Goal: Transaction & Acquisition: Download file/media

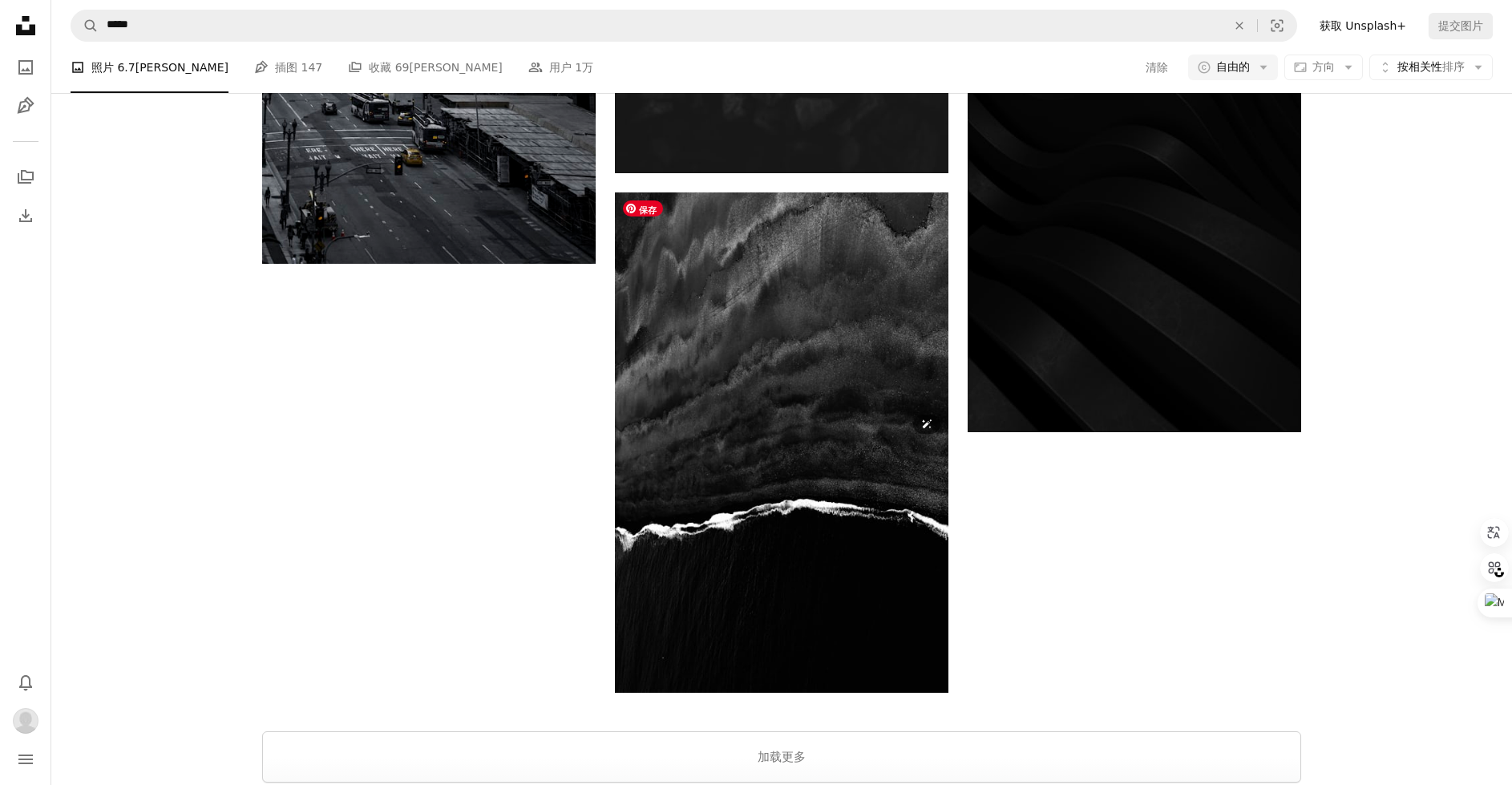
scroll to position [3298, 0]
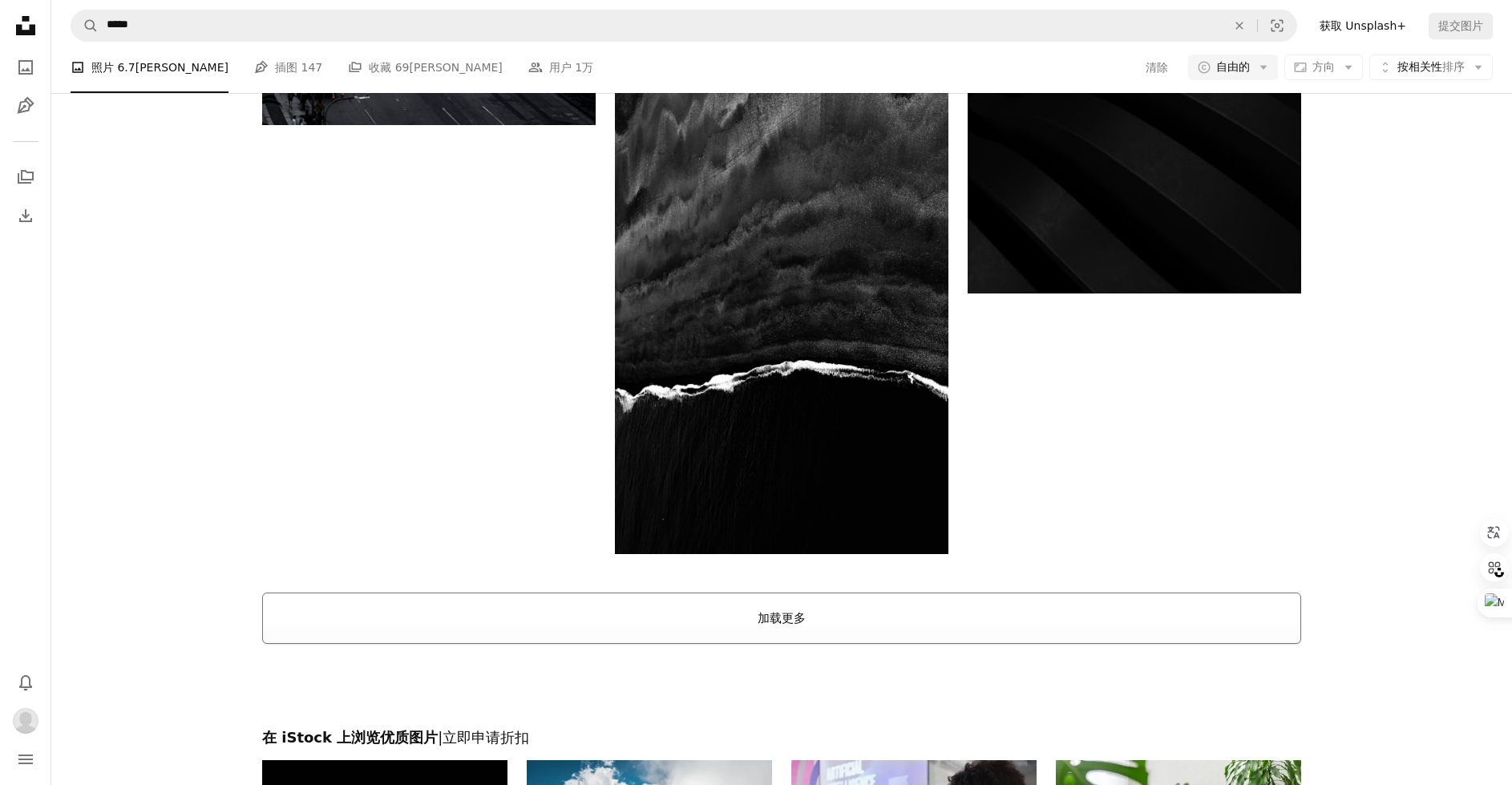
click at [877, 615] on button "加载更多" at bounding box center [782, 619] width 1039 height 51
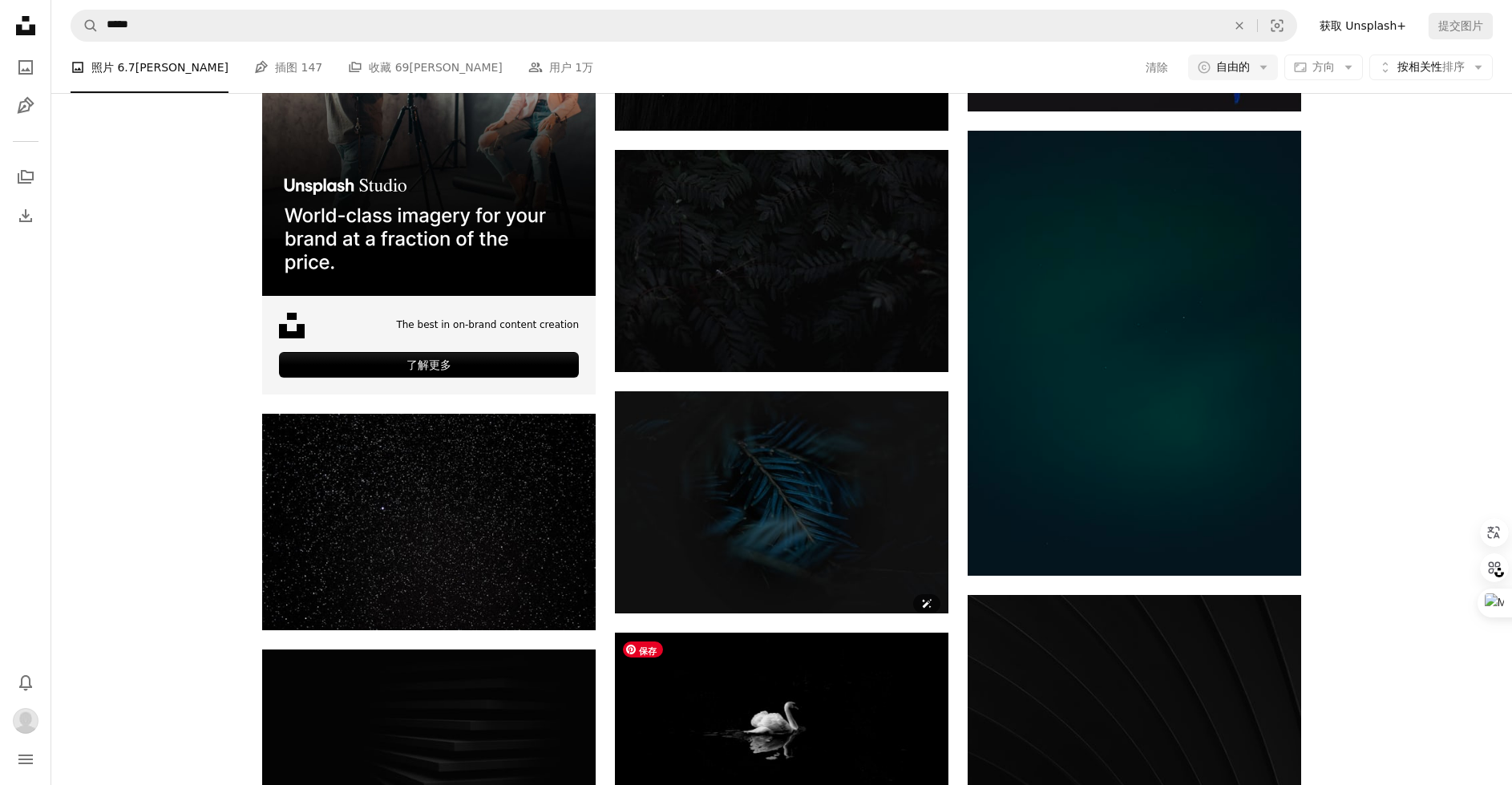
scroll to position [3834, 0]
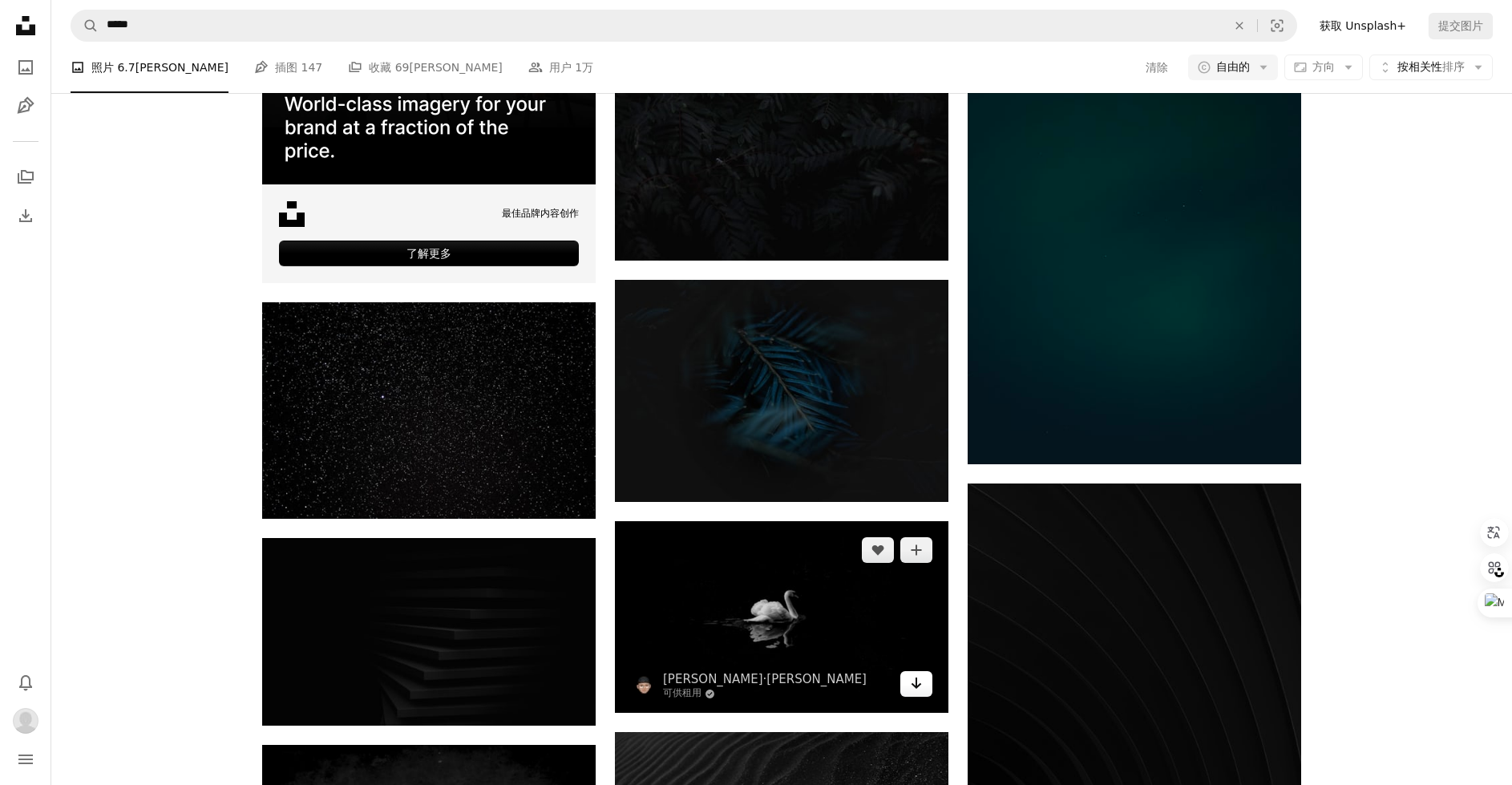
click at [914, 680] on icon "Arrow pointing down" at bounding box center [915, 684] width 13 height 20
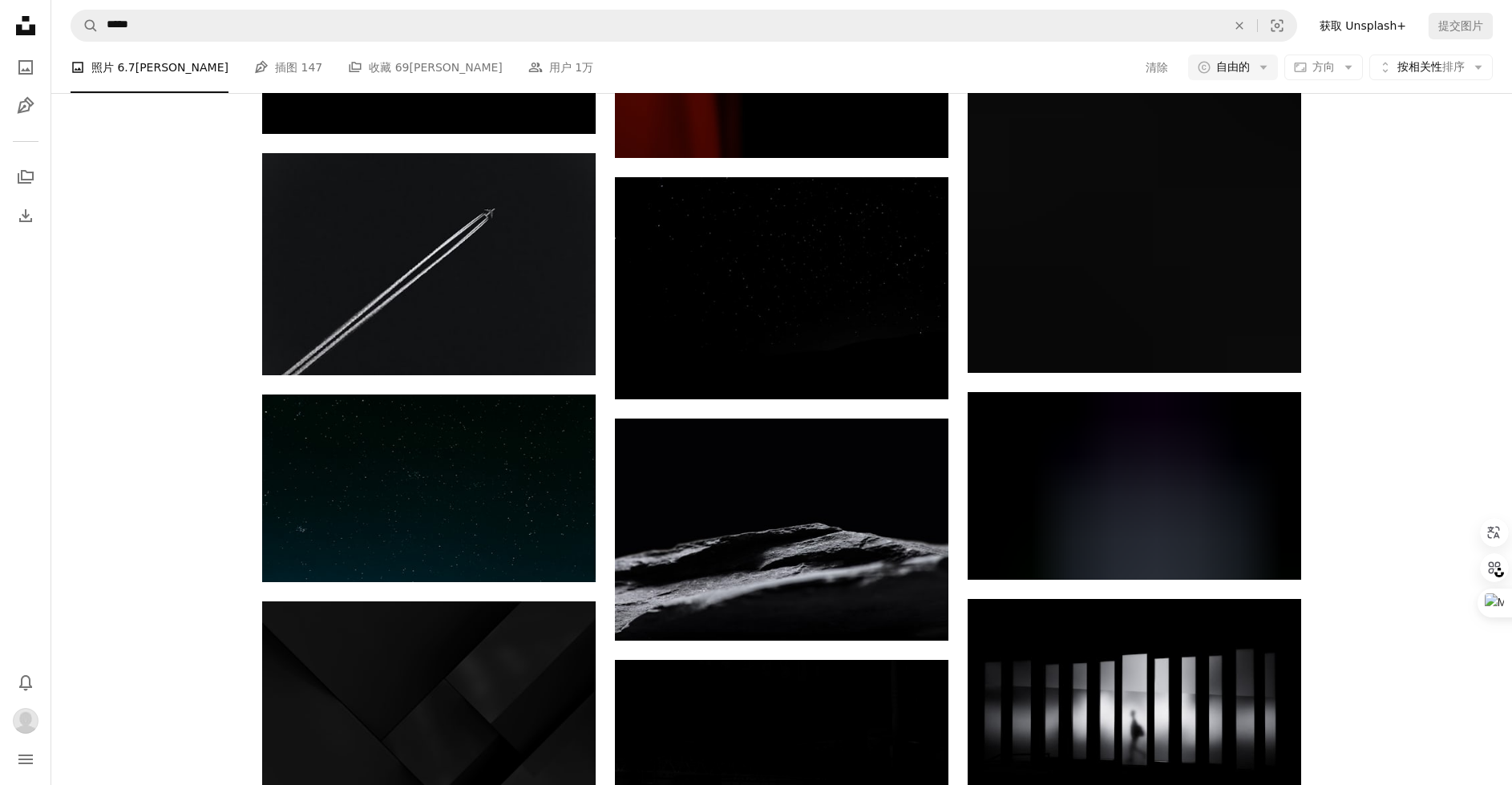
scroll to position [5439, 0]
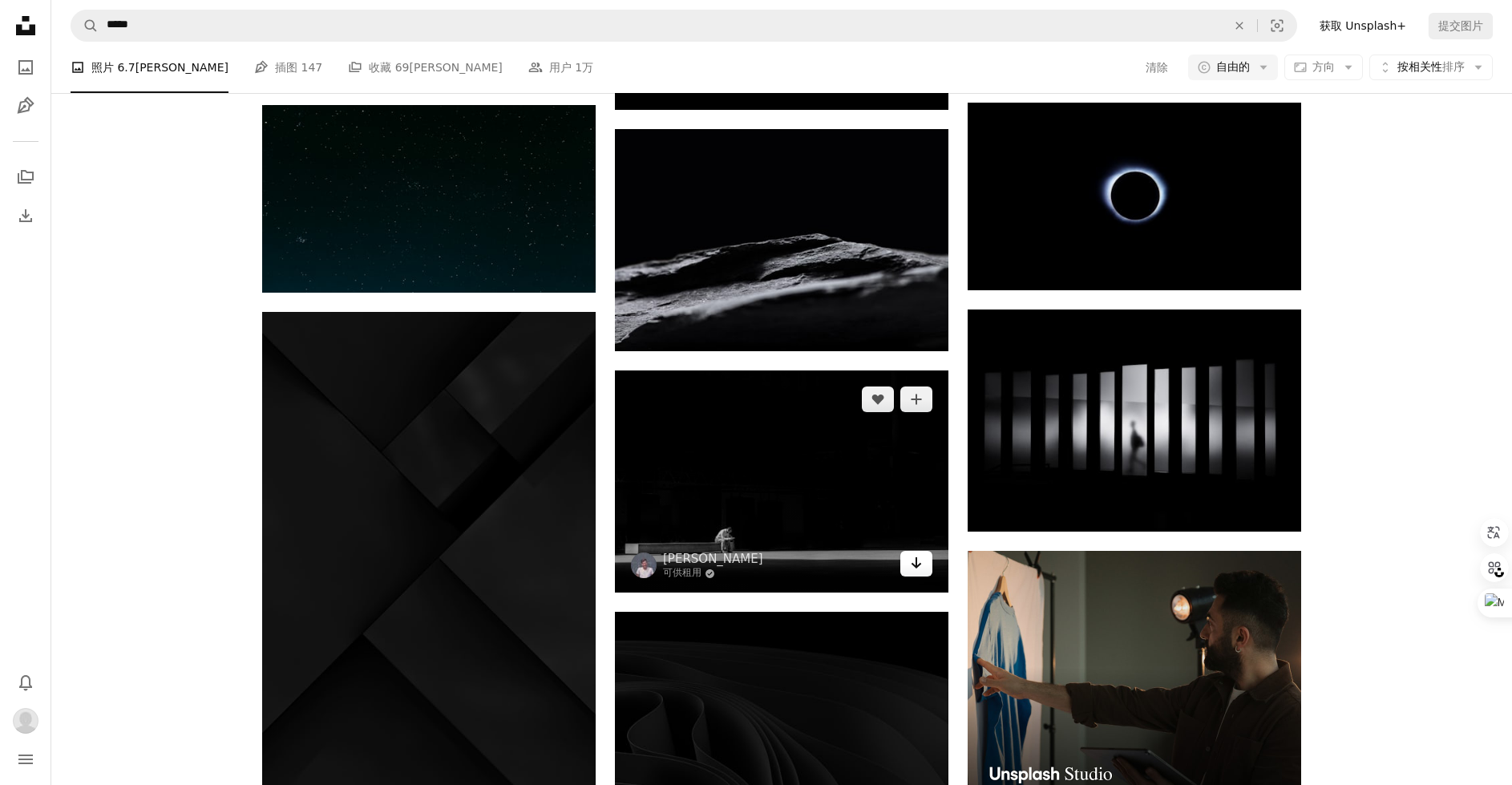
click at [917, 563] on icon "Arrow pointing down" at bounding box center [915, 564] width 13 height 20
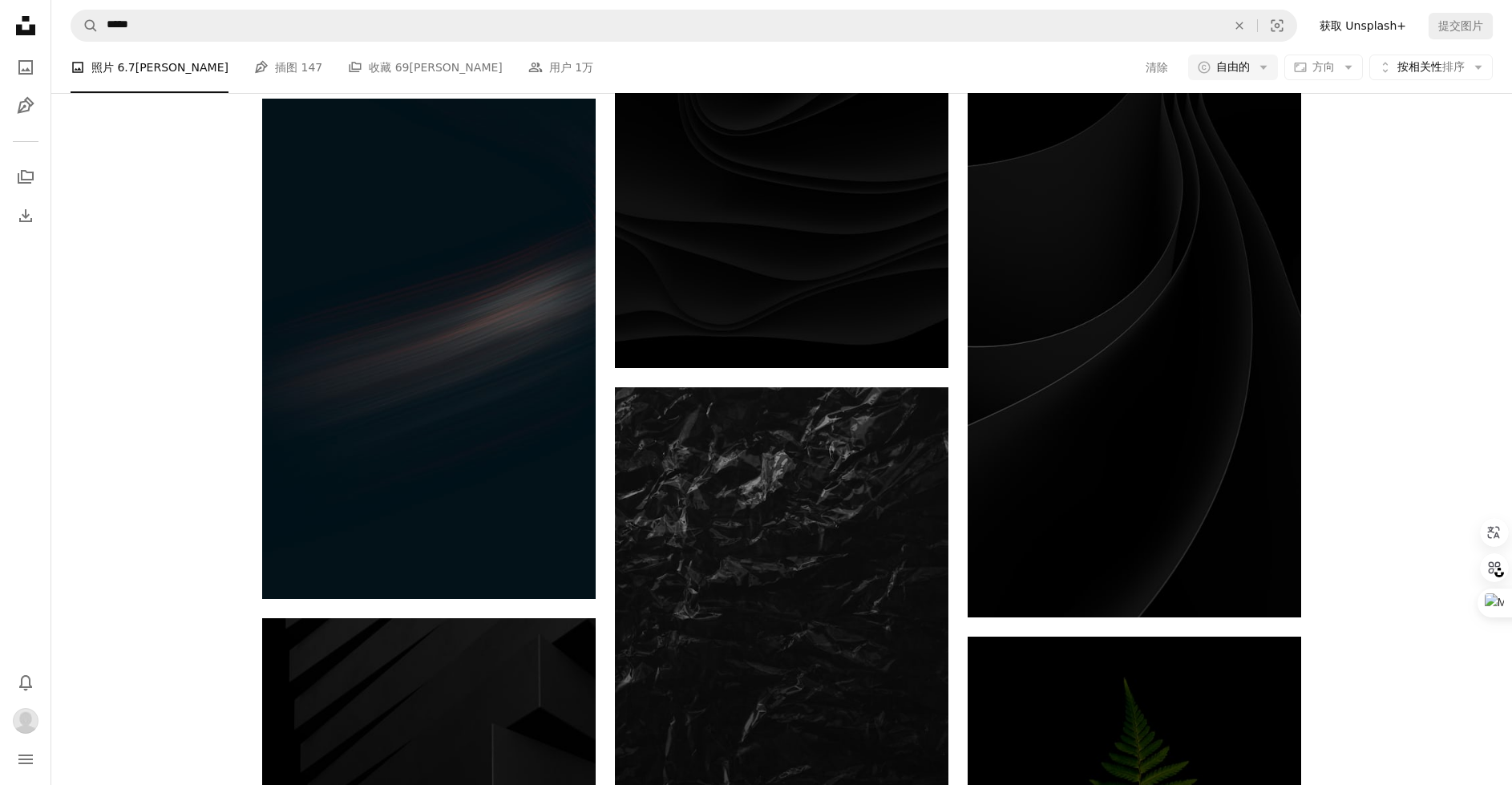
scroll to position [10831, 0]
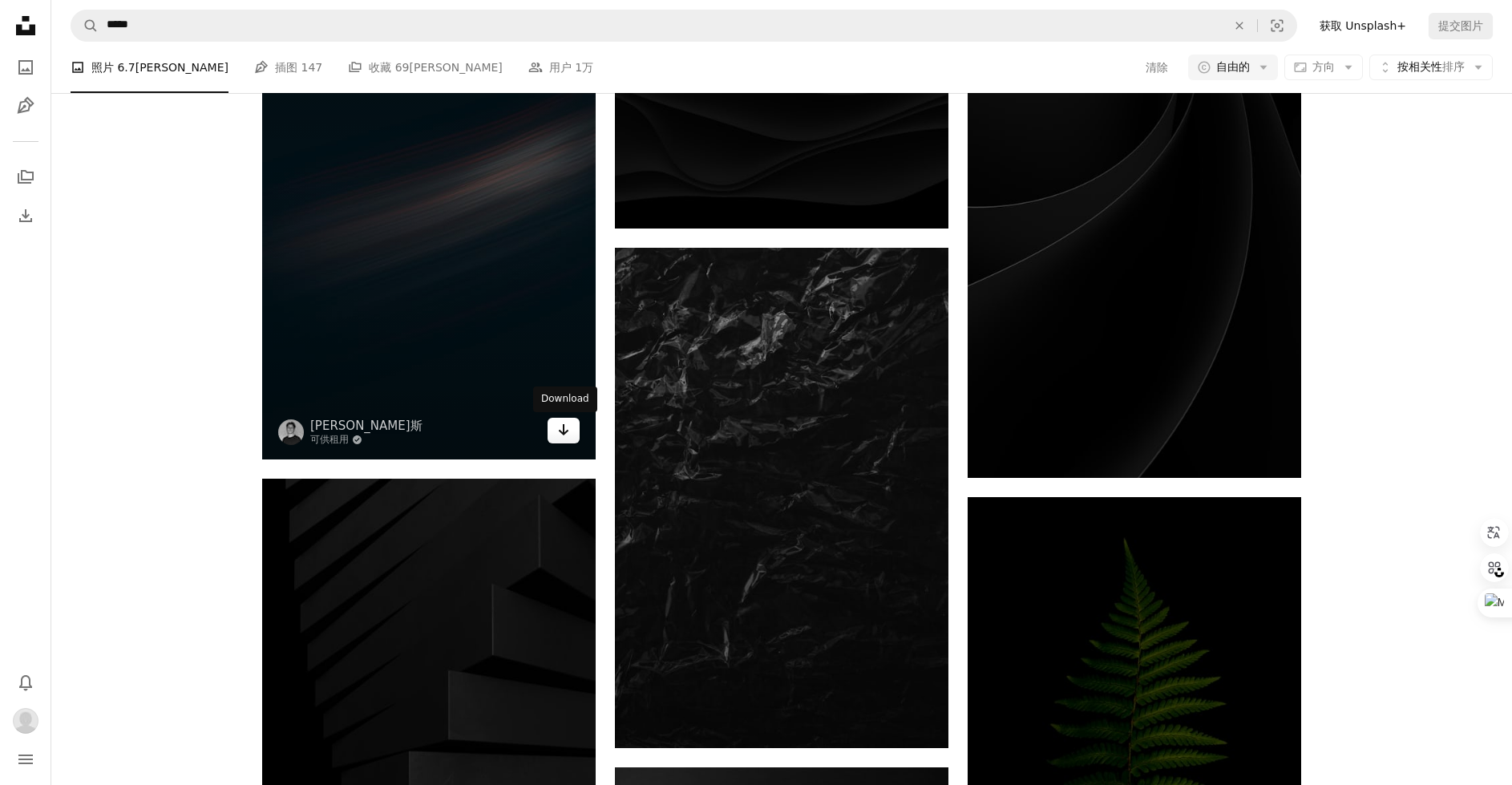
click at [557, 439] on icon "Arrow pointing down" at bounding box center [563, 430] width 13 height 20
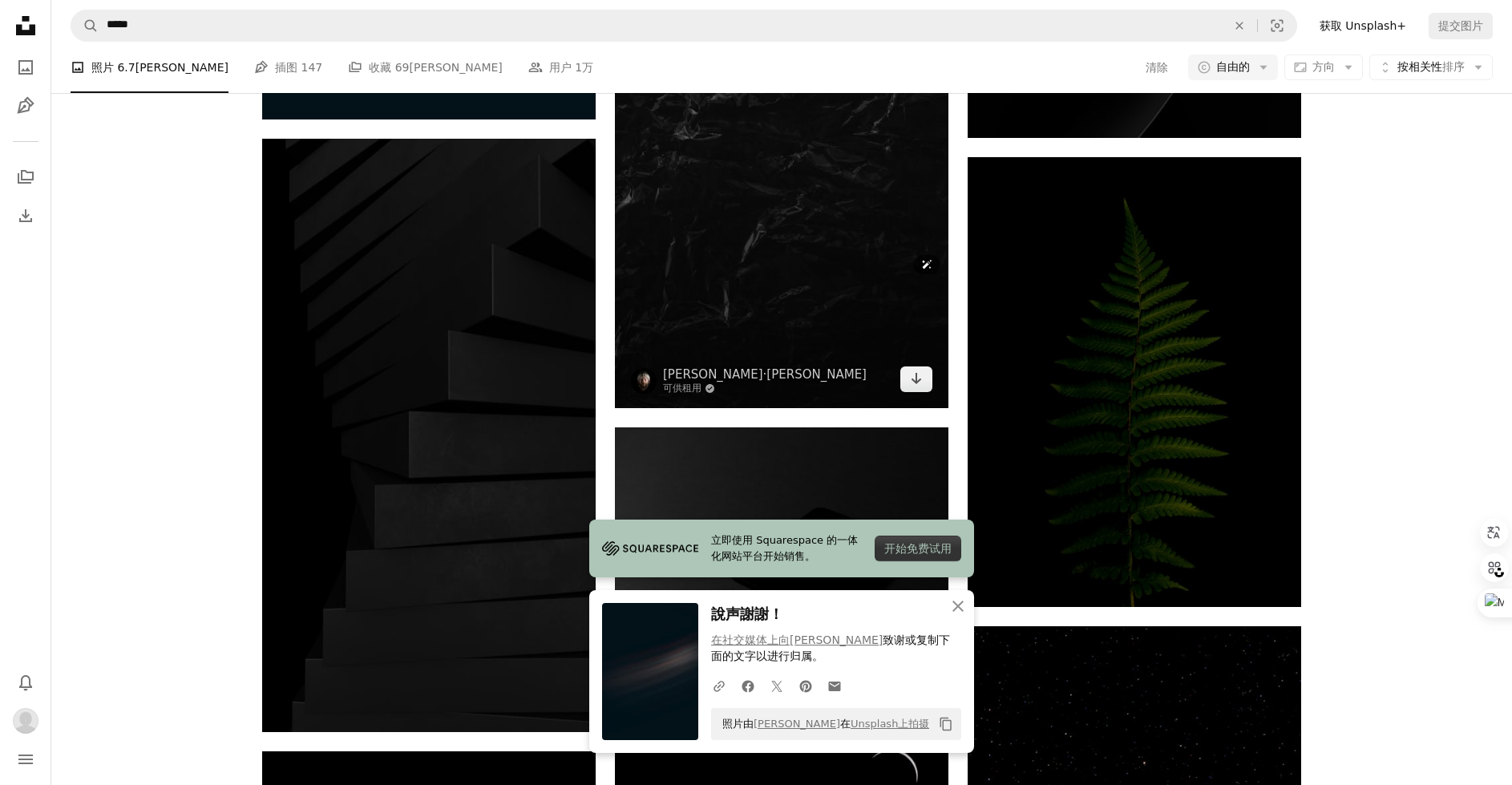
scroll to position [11444, 0]
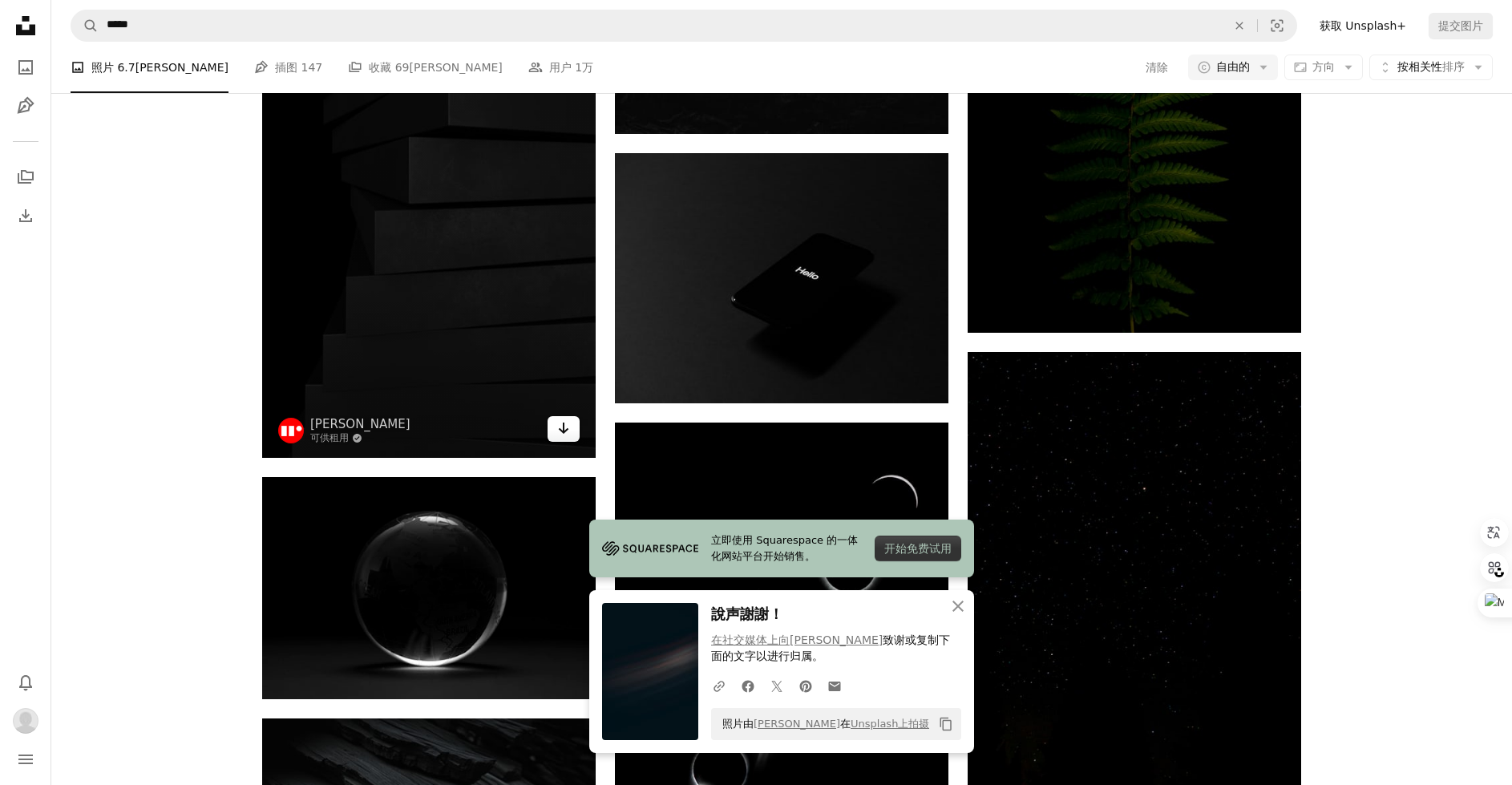
click at [562, 427] on icon "Arrow pointing down" at bounding box center [563, 429] width 13 height 20
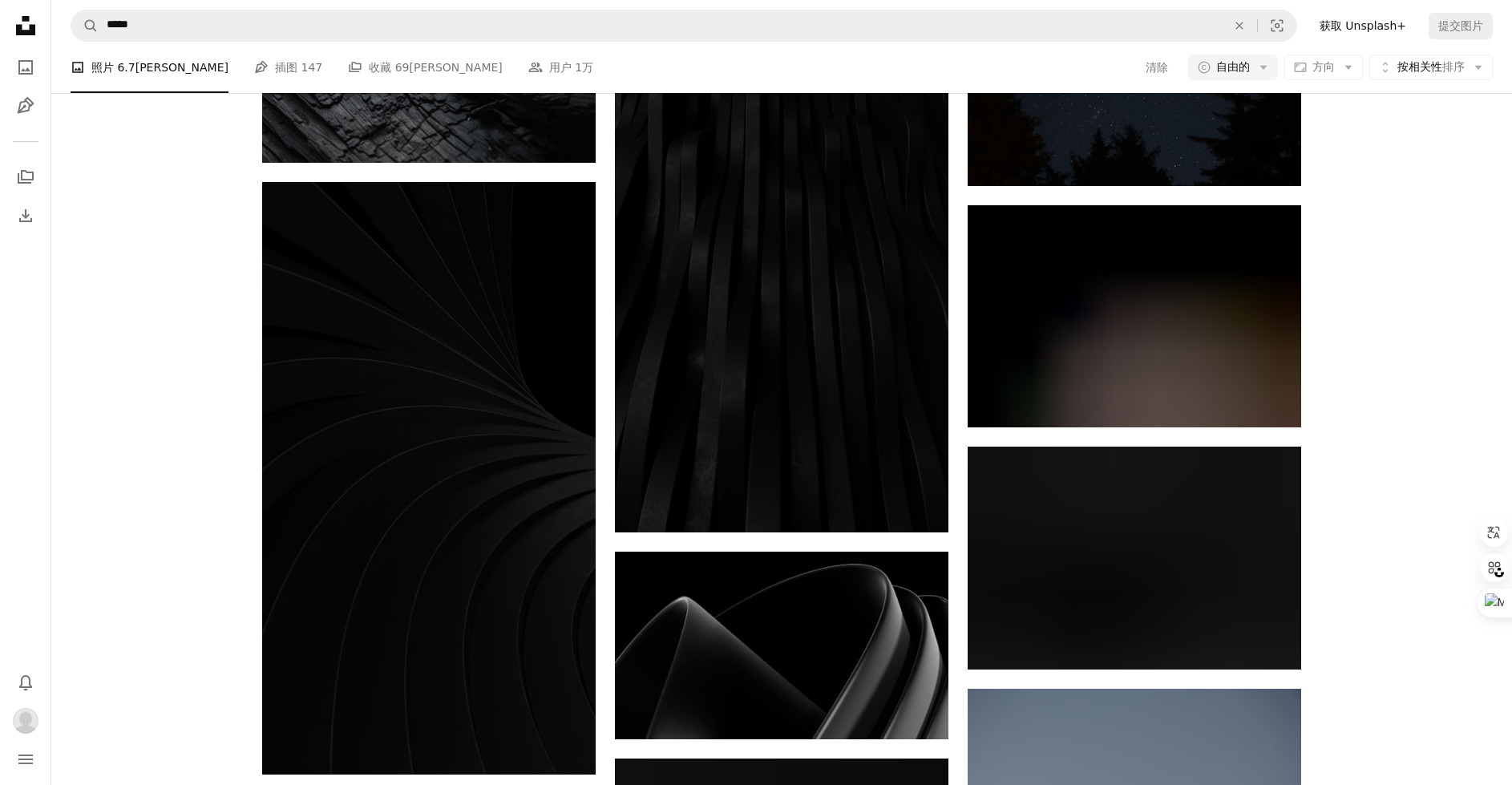
scroll to position [12530, 0]
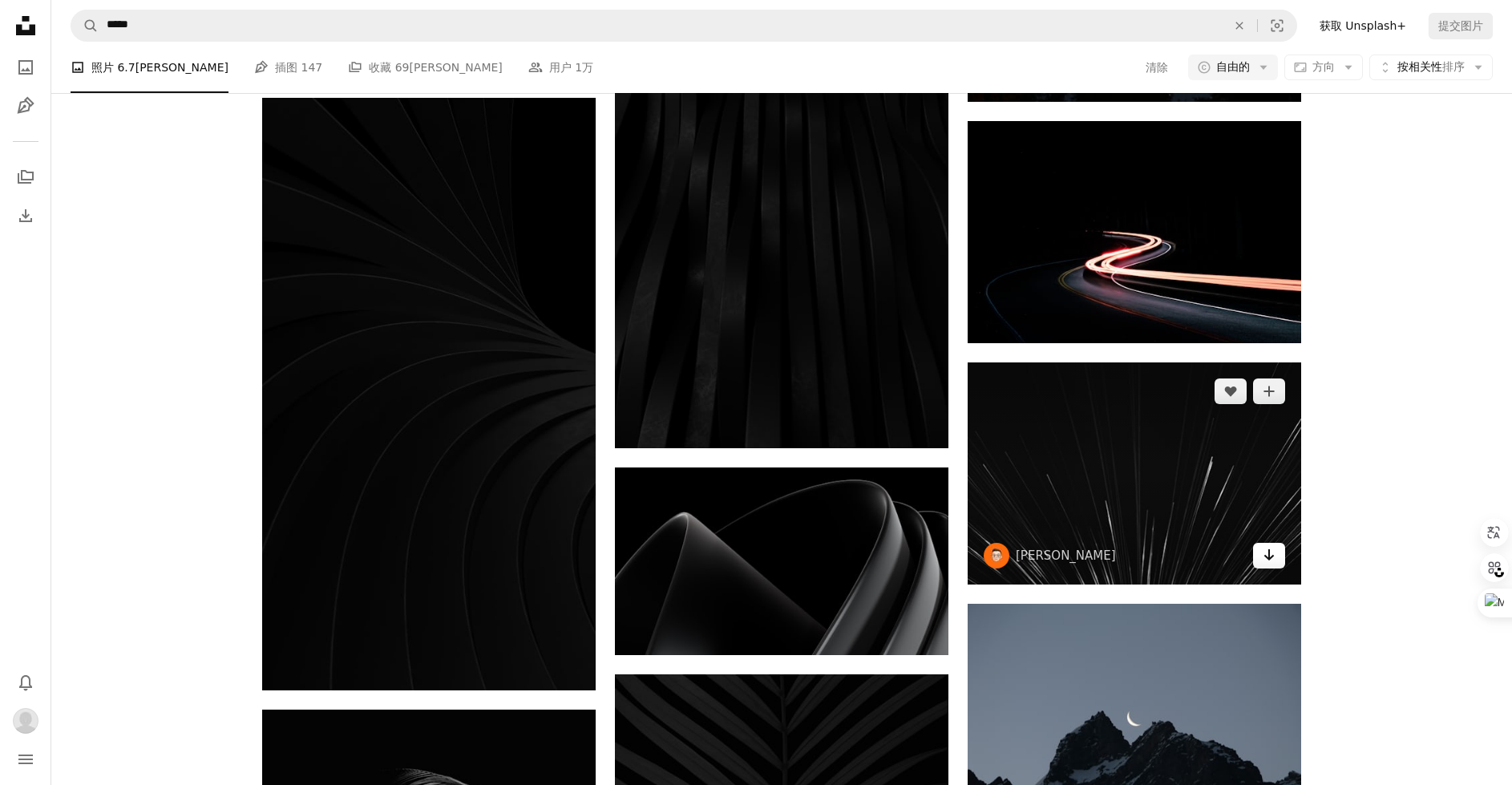
click at [1273, 563] on icon "Arrow pointing down" at bounding box center [1268, 555] width 13 height 20
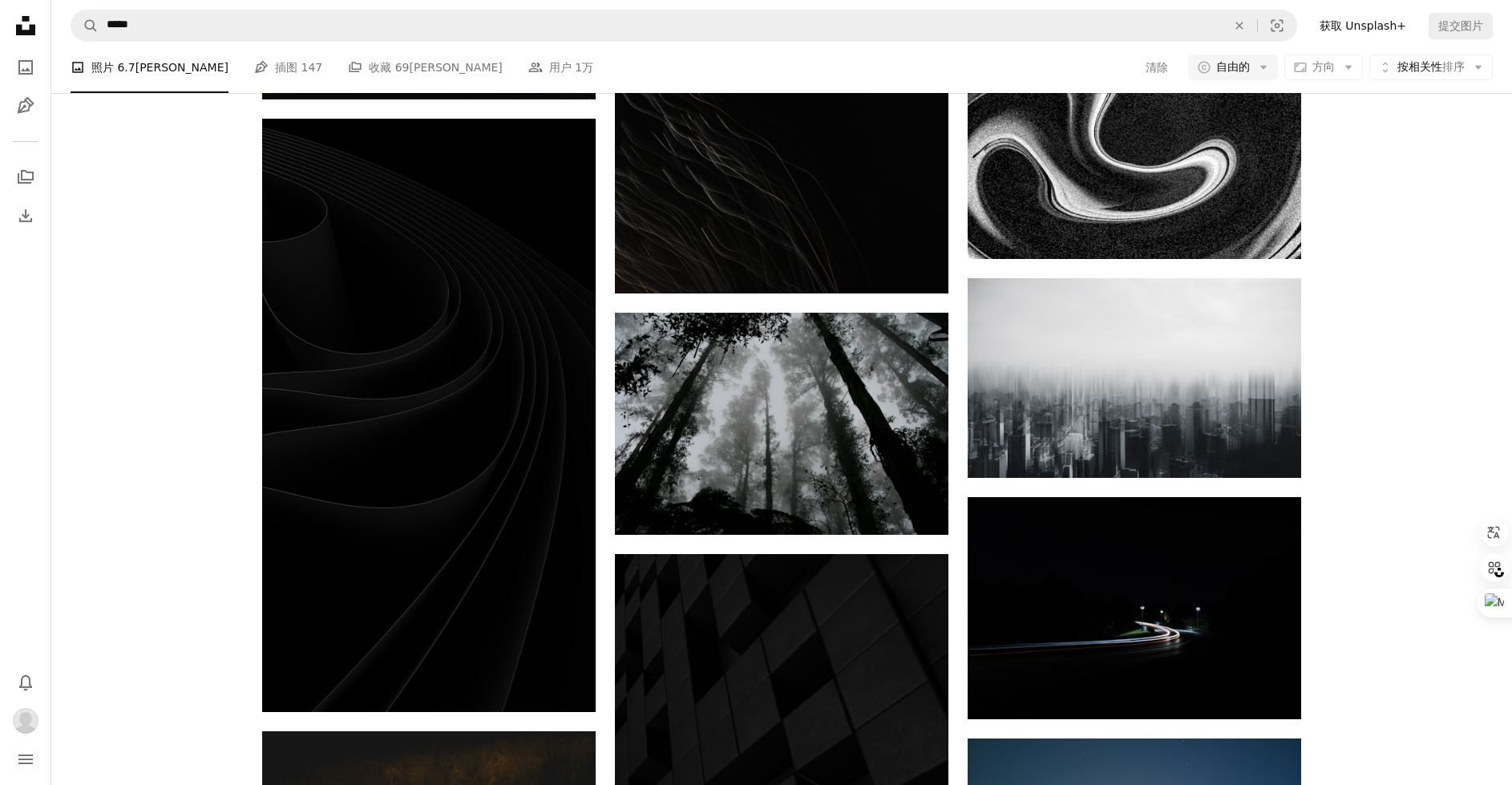
scroll to position [14538, 0]
